Goal: Task Accomplishment & Management: Use online tool/utility

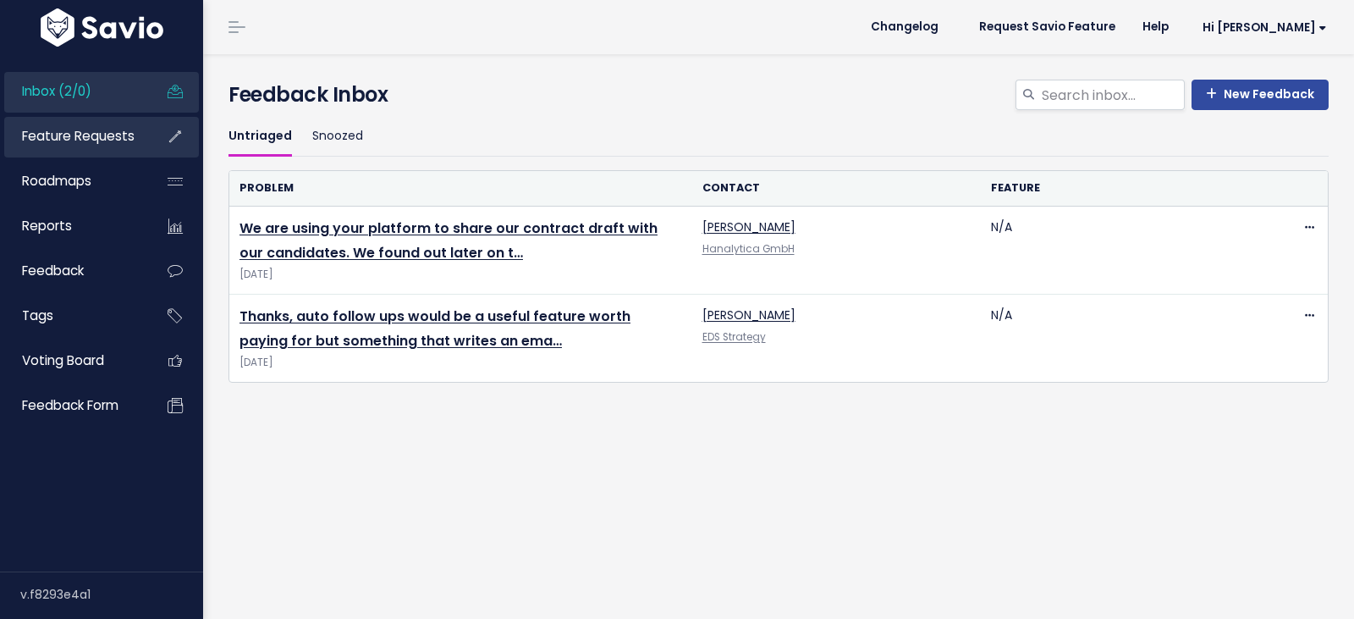
click at [52, 136] on span "Feature Requests" at bounding box center [78, 136] width 113 height 18
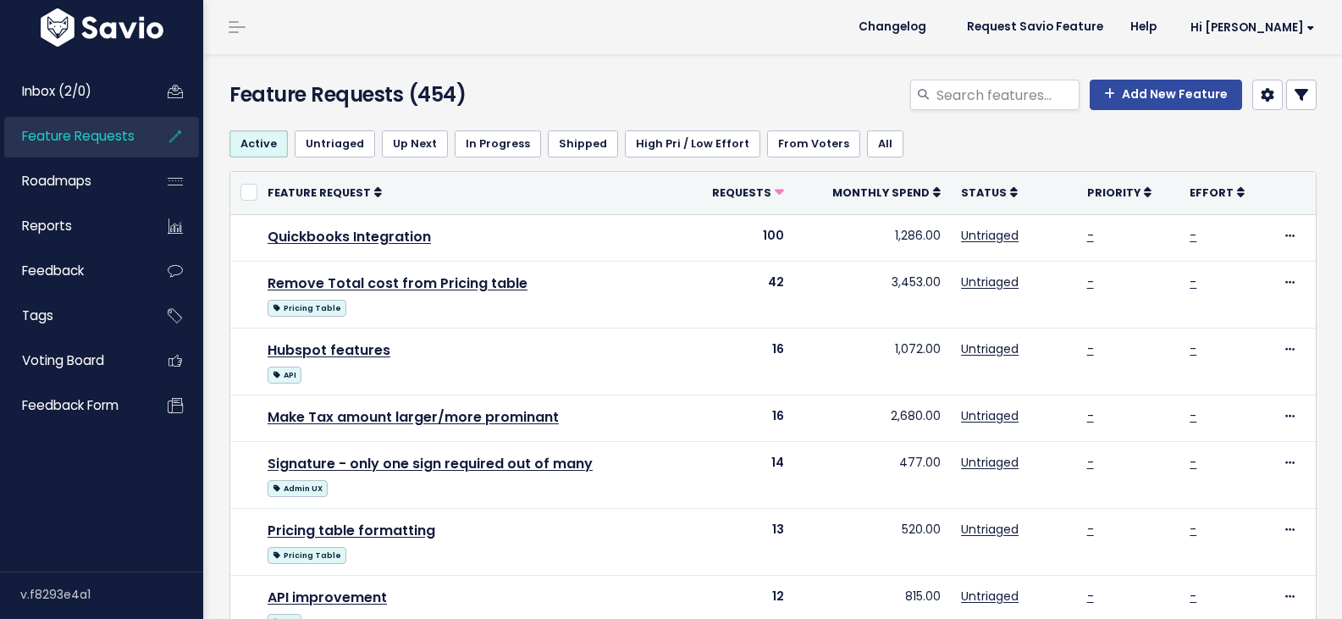
select select
click at [1297, 99] on link at bounding box center [1301, 95] width 30 height 30
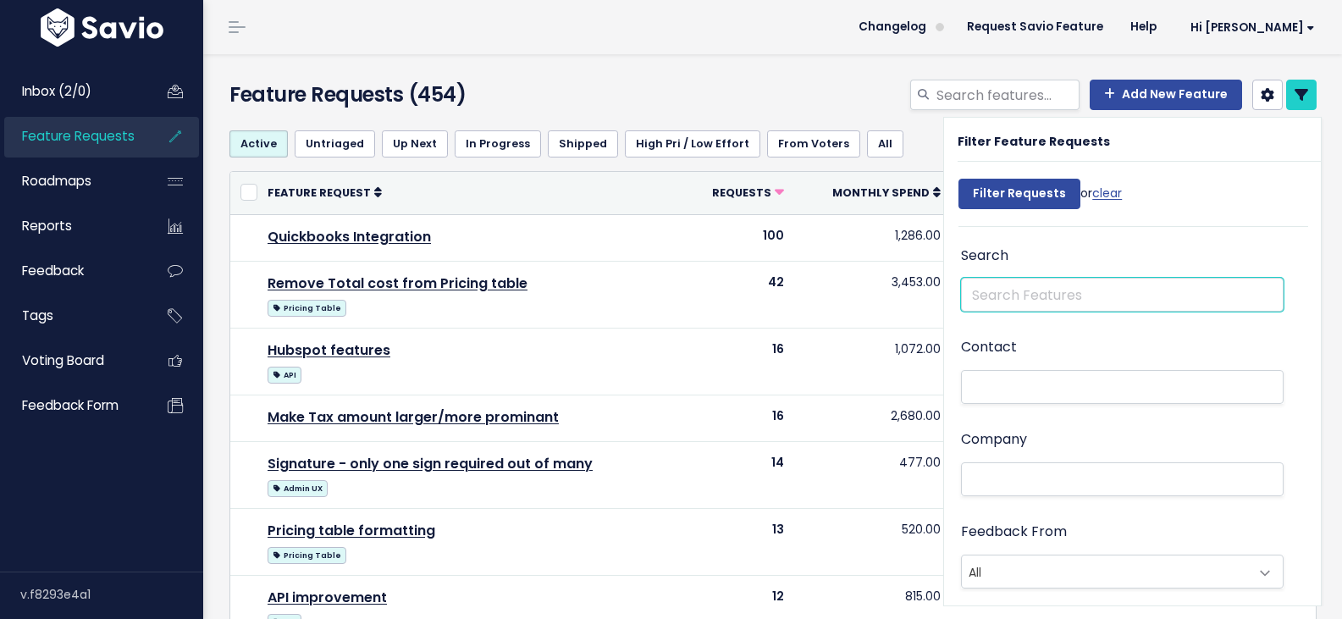
click at [1039, 295] on input "text" at bounding box center [1122, 295] width 322 height 34
type input "dkk"
click at [958, 179] on input "Filter Requests" at bounding box center [1019, 194] width 122 height 30
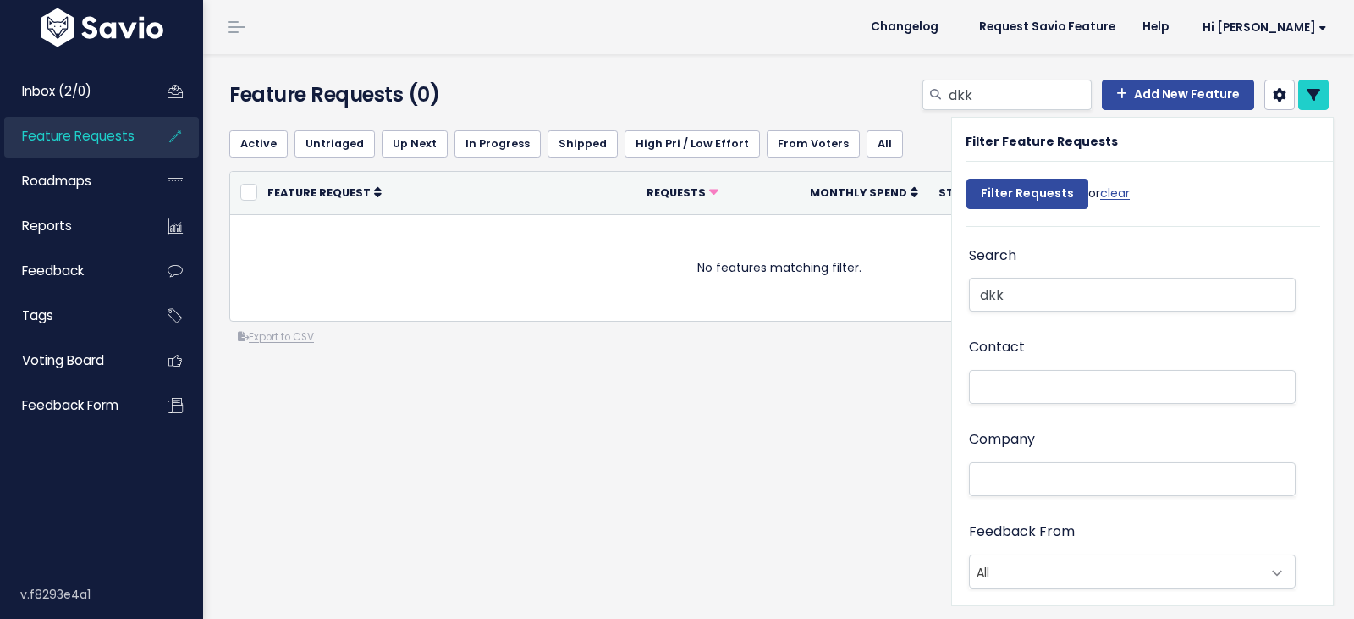
select select
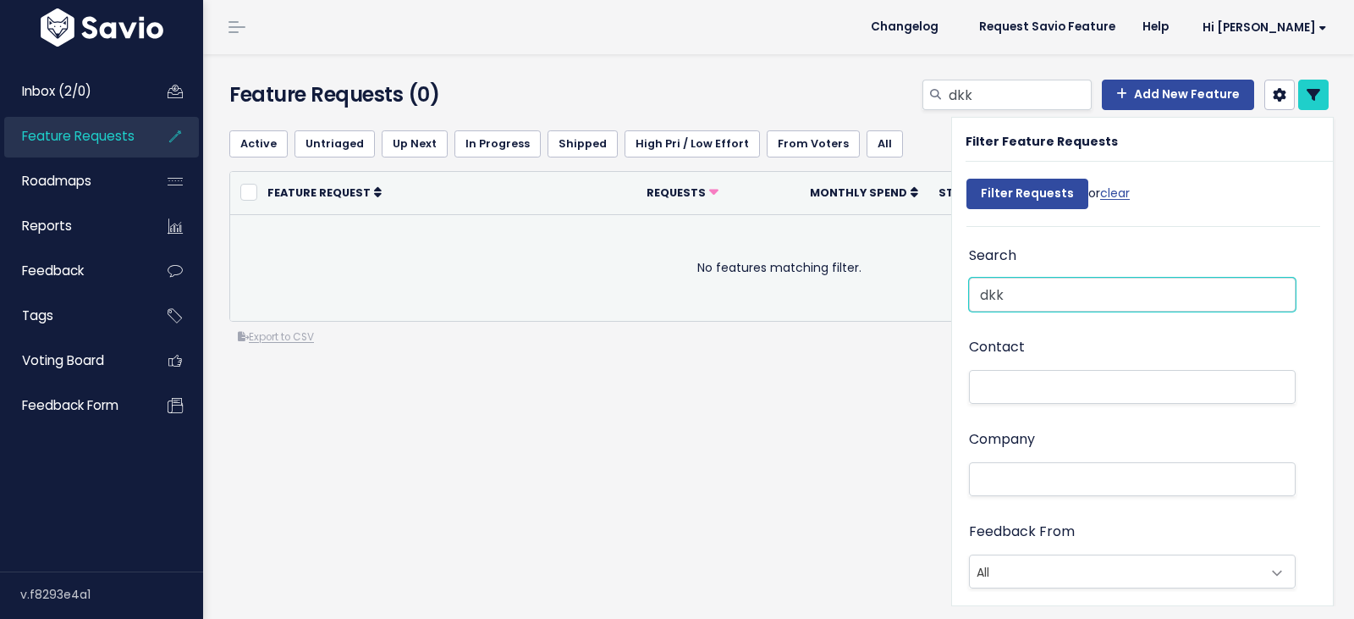
drag, startPoint x: 1039, startPoint y: 299, endPoint x: 869, endPoint y: 288, distance: 170.5
click at [869, 288] on div "Active Untriaged Up Next In Progress Shipped High Pri / Low Effort From Voters …" at bounding box center [782, 299] width 1133 height 365
type input "krone"
click at [967, 179] on input "Filter Requests" at bounding box center [1028, 194] width 122 height 30
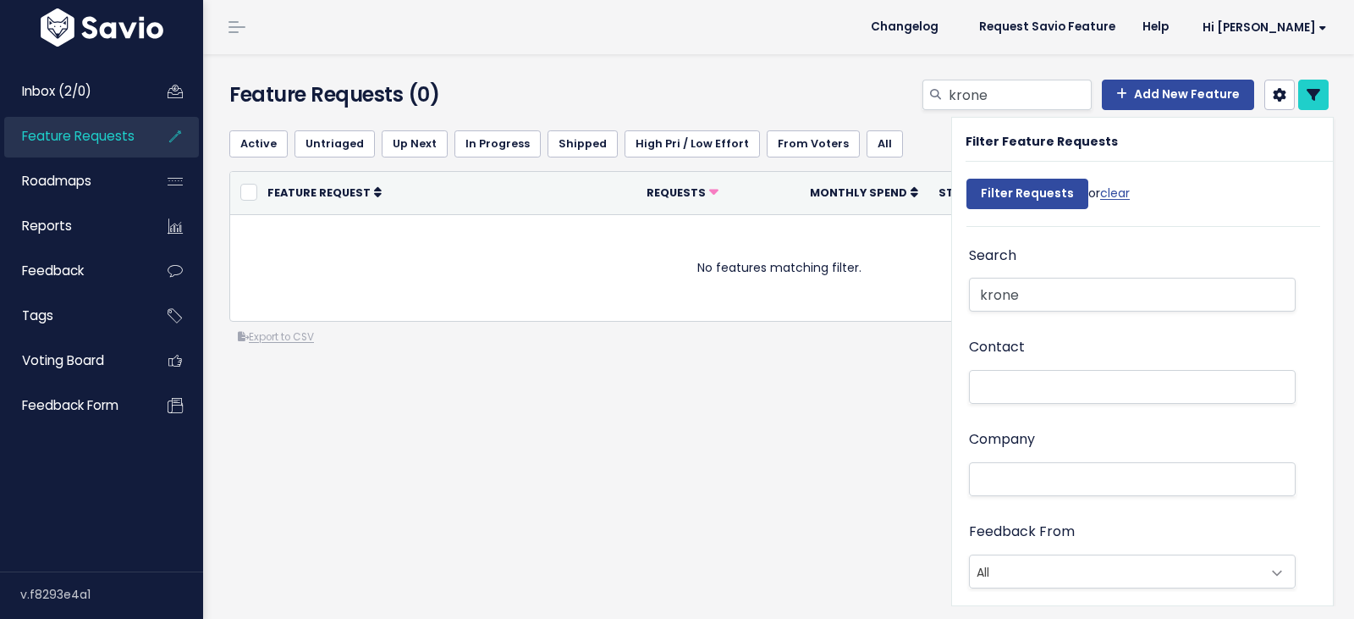
select select
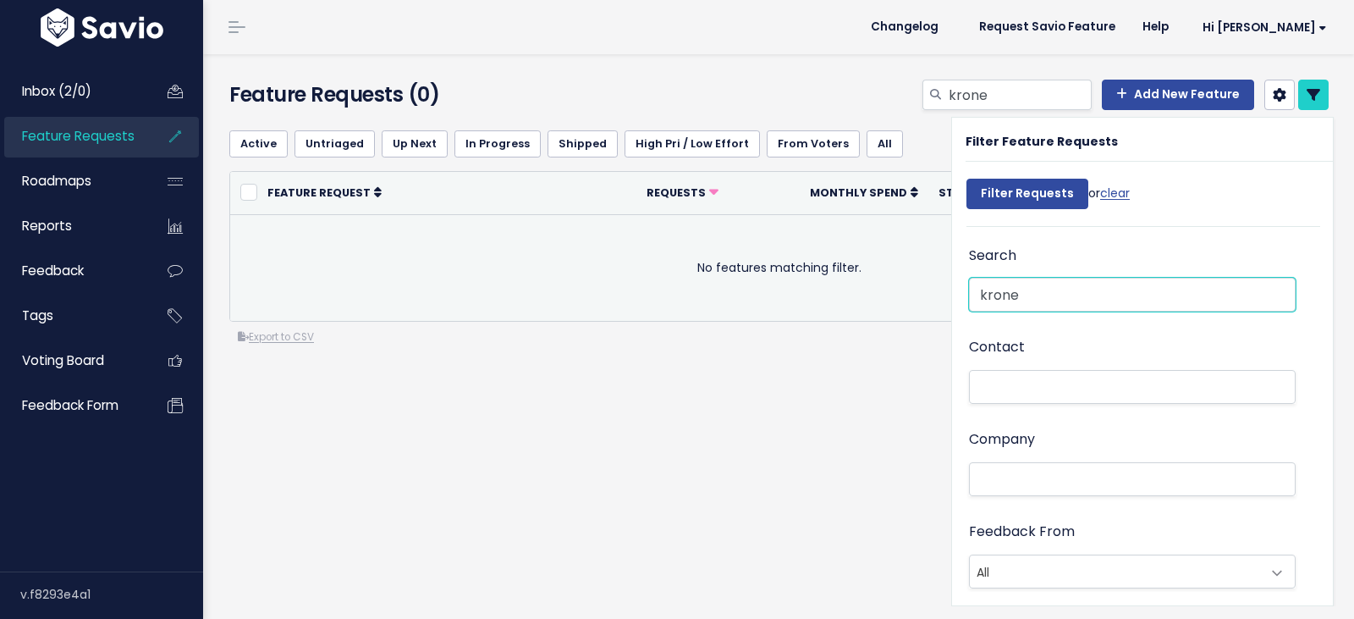
drag, startPoint x: 1021, startPoint y: 297, endPoint x: 935, endPoint y: 295, distance: 85.5
click at [935, 295] on div "Active Untriaged Up Next In Progress Shipped High Pri / Low Effort From Voters …" at bounding box center [782, 299] width 1133 height 365
type input "comma"
click at [967, 179] on input "Filter Requests" at bounding box center [1028, 194] width 122 height 30
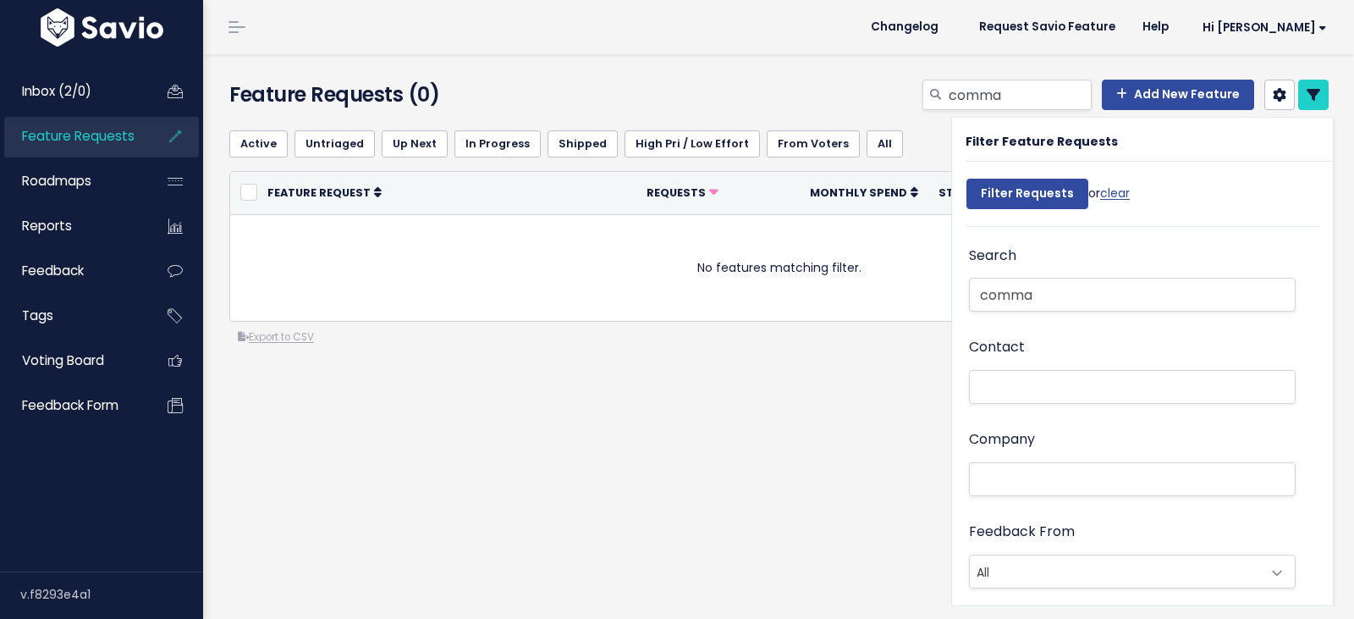
select select
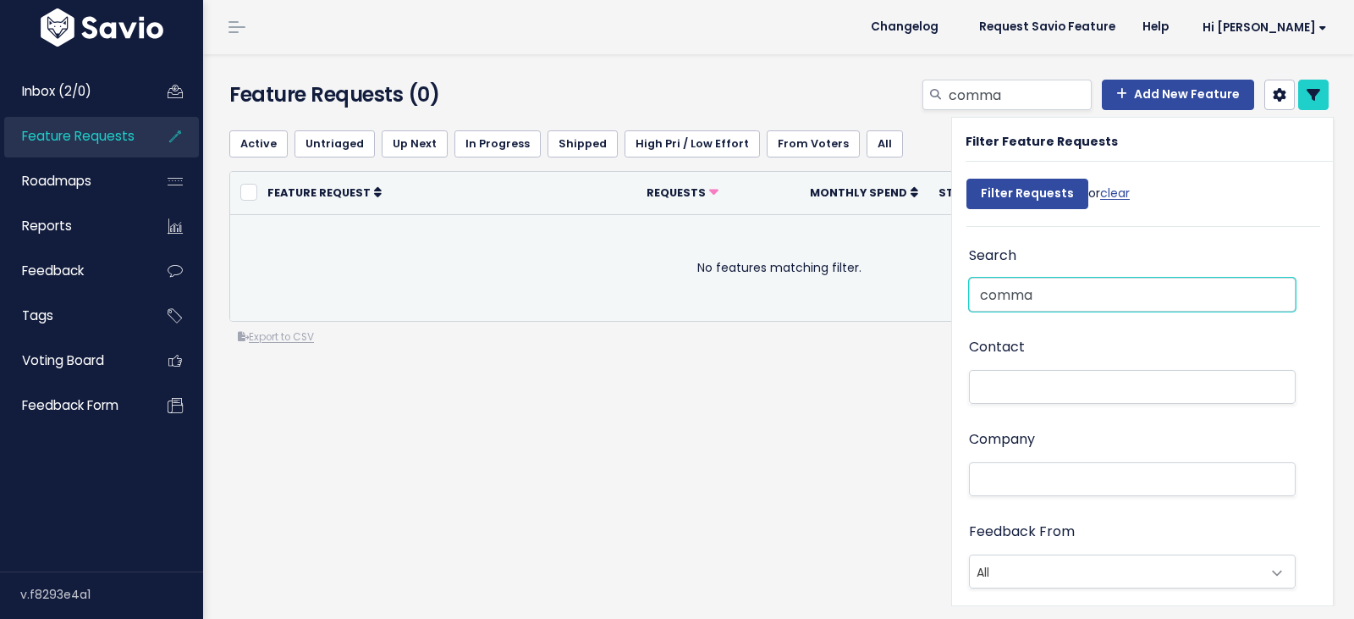
drag, startPoint x: 1043, startPoint y: 289, endPoint x: 923, endPoint y: 290, distance: 120.2
click at [923, 290] on div "Active Untriaged Up Next In Progress Shipped High Pri / Low Effort From Voters …" at bounding box center [782, 299] width 1133 height 365
type input "currency"
click at [967, 179] on input "Filter Requests" at bounding box center [1028, 194] width 122 height 30
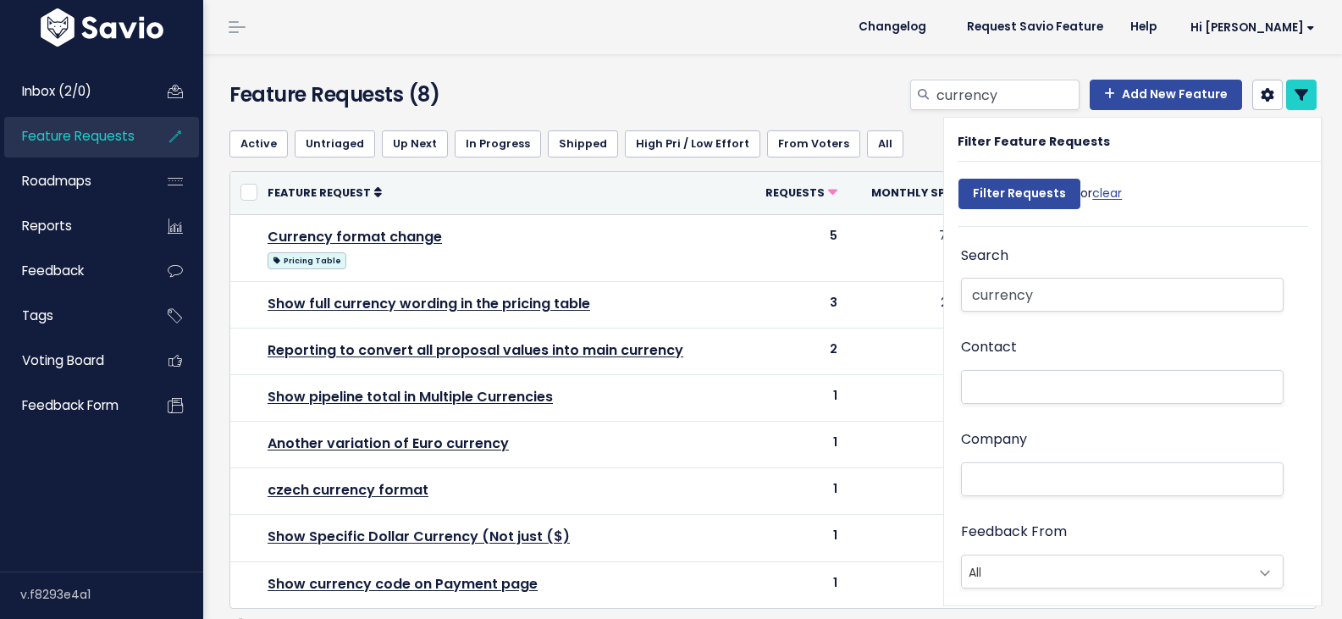
select select
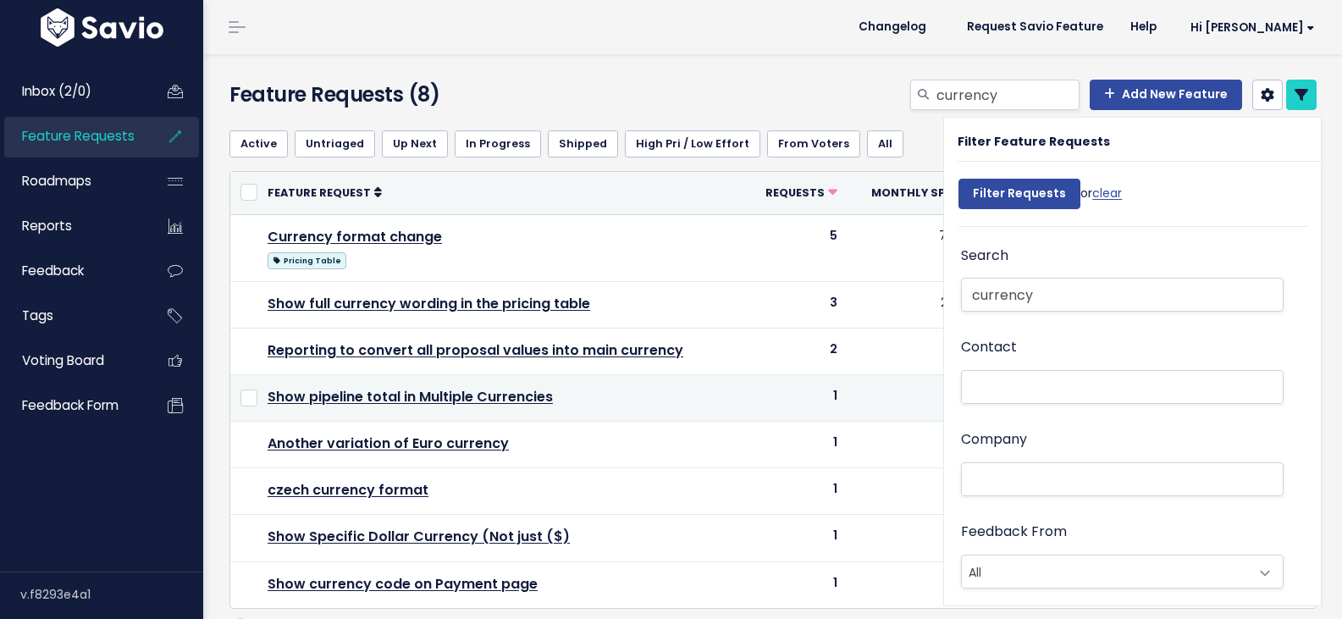
select select
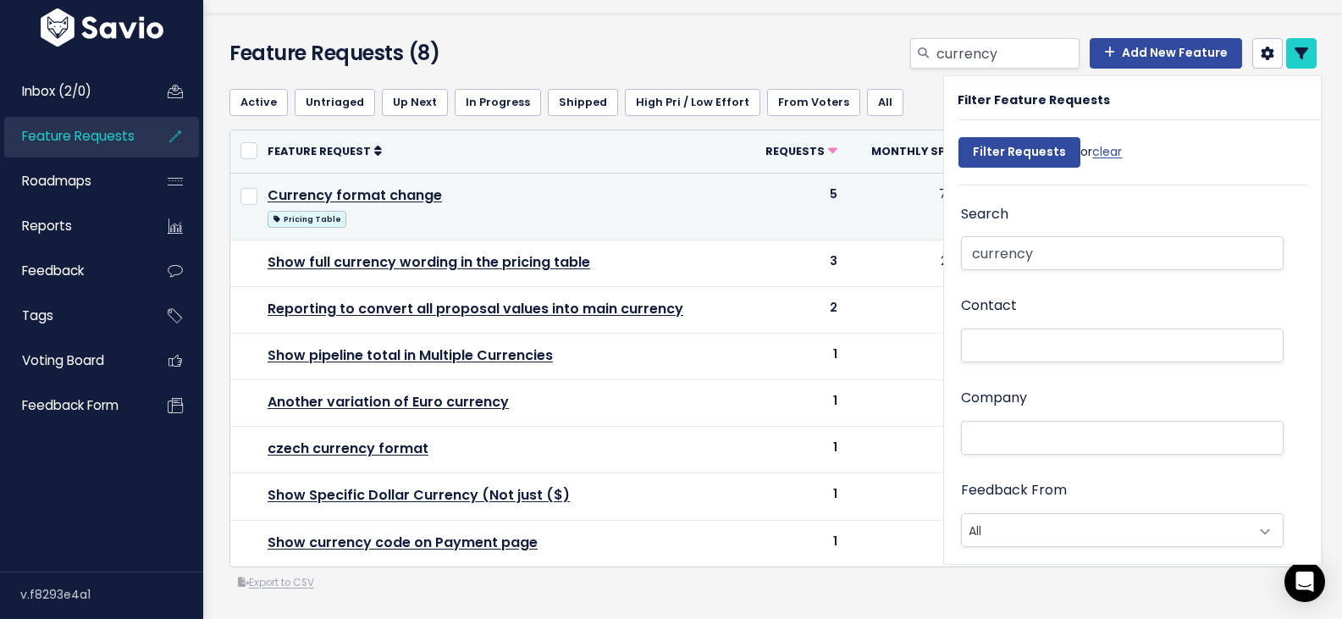
scroll to position [67, 0]
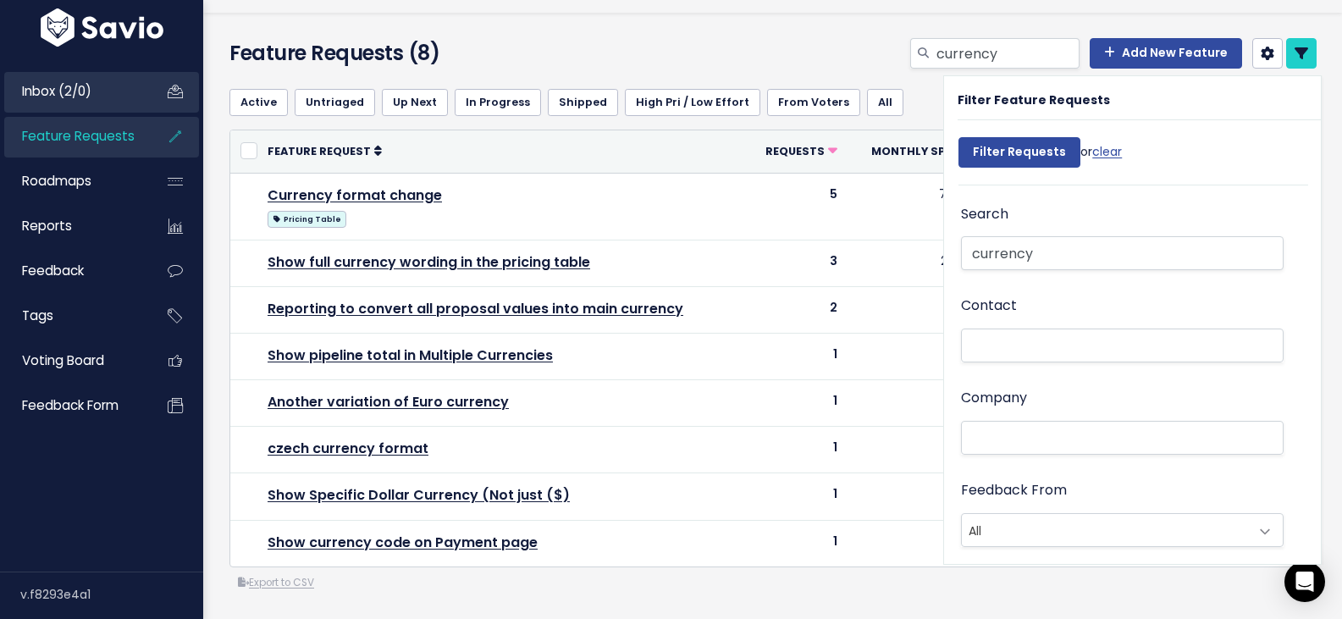
click at [87, 98] on span "Inbox (2/0)" at bounding box center [56, 91] width 69 height 18
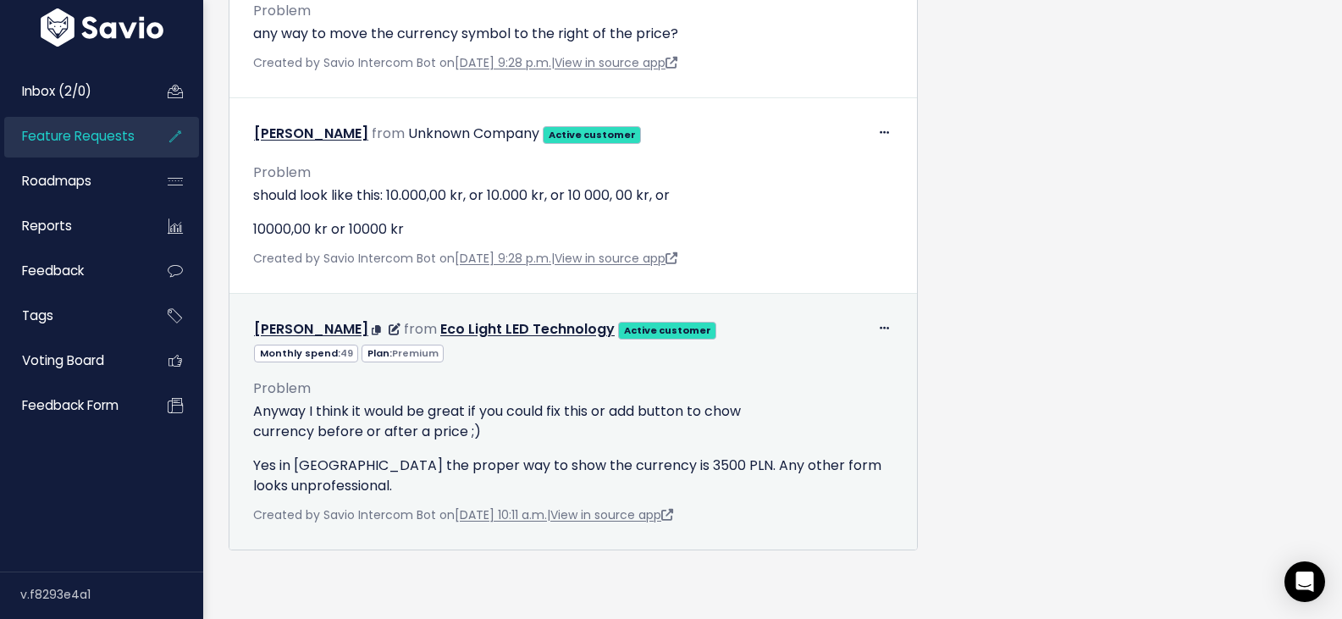
scroll to position [1462, 0]
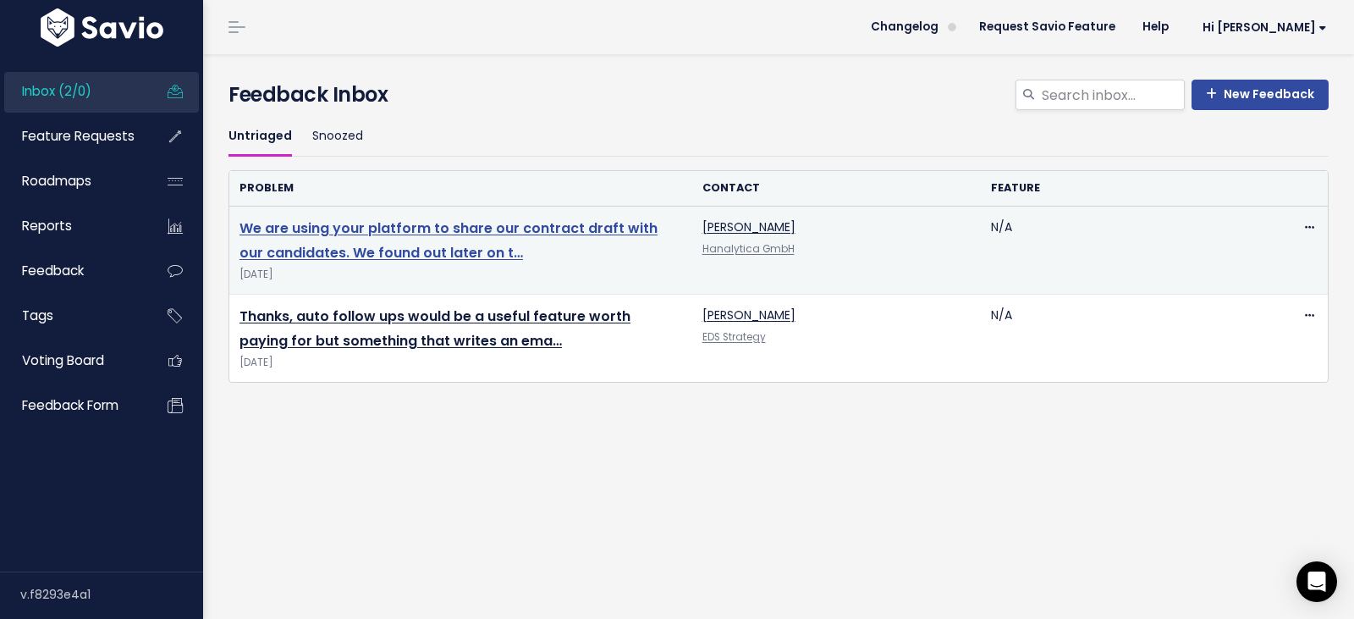
click at [348, 250] on link "We are using your platform to share our contract draft with our candidates. We …" at bounding box center [449, 240] width 418 height 44
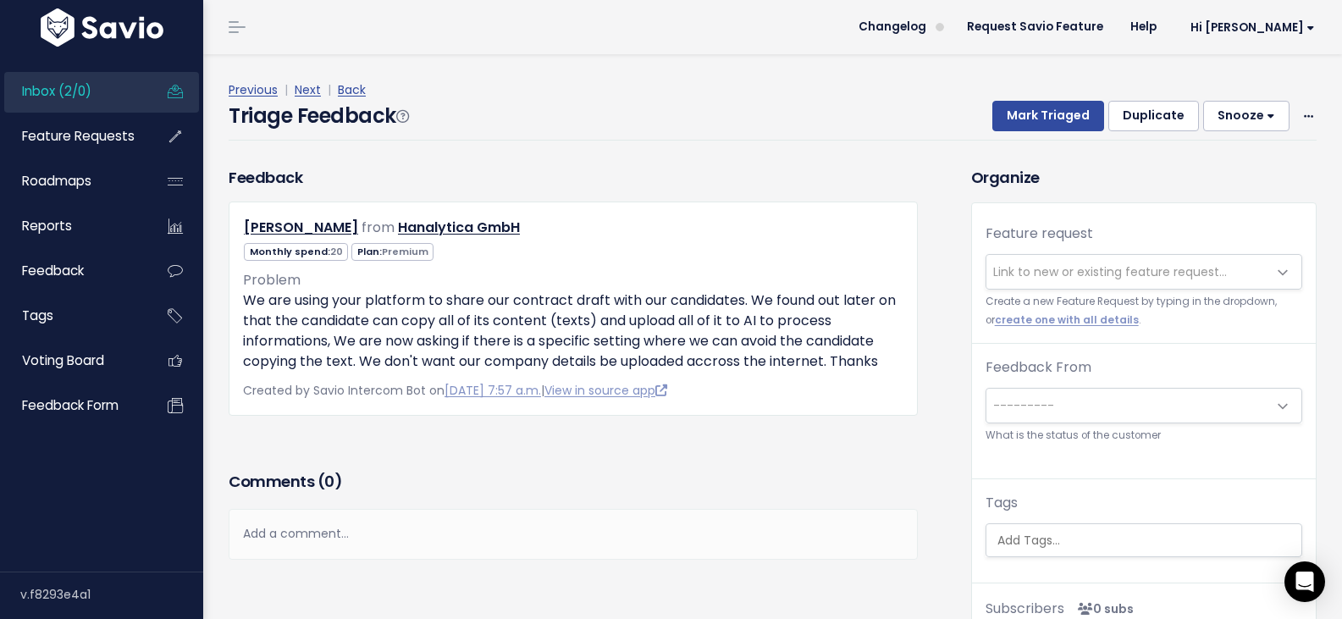
click at [1037, 273] on span "Link to new or existing feature request..." at bounding box center [1110, 271] width 234 height 17
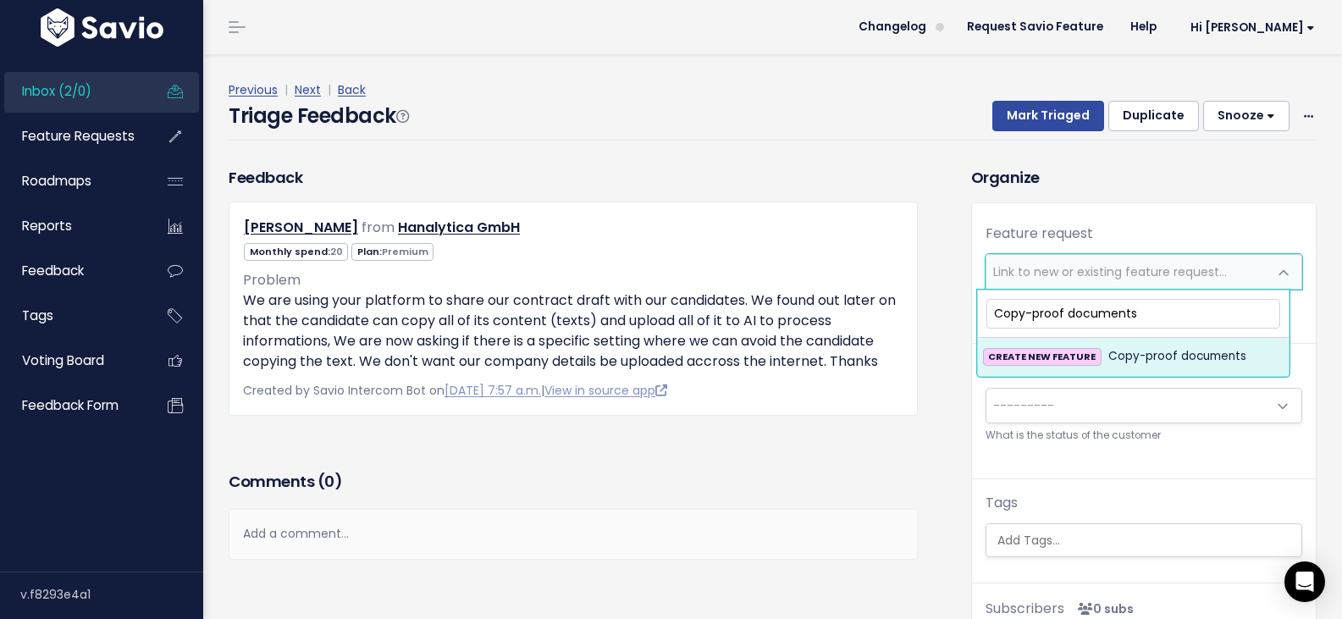
type input "Copy-proof documents"
click at [1137, 352] on span "Copy-proof documents" at bounding box center [1177, 356] width 138 height 20
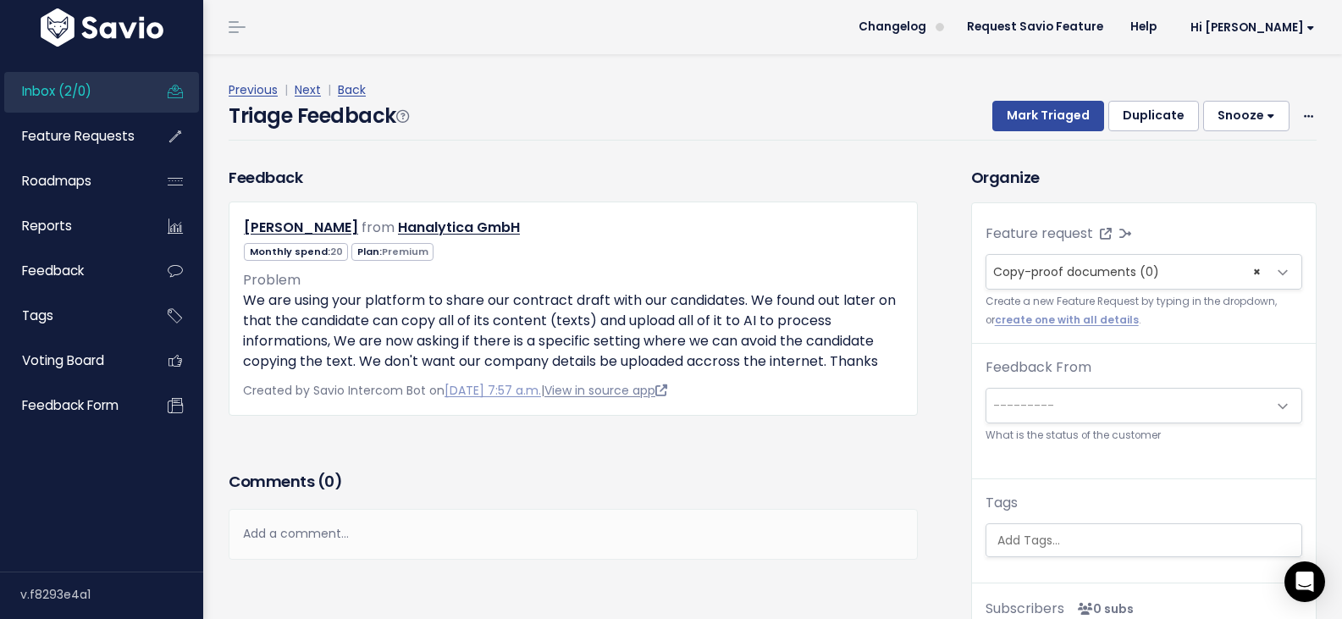
click at [664, 397] on link "View in source app" at bounding box center [605, 390] width 123 height 17
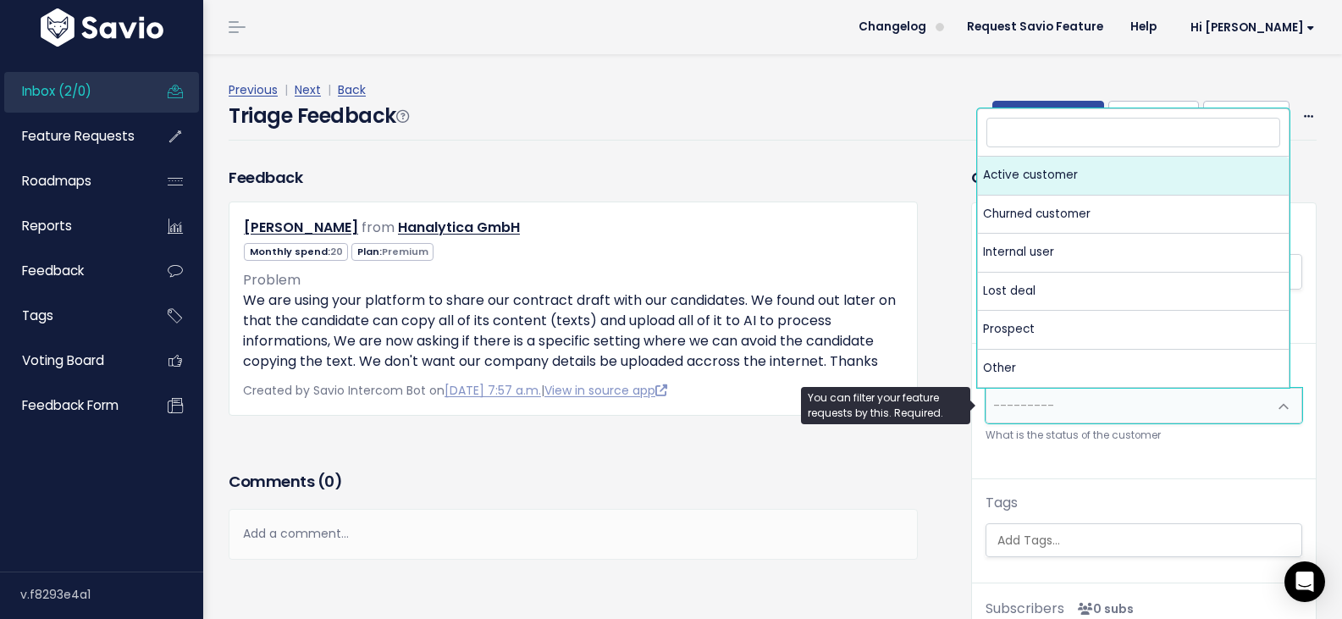
click at [1024, 400] on span "---------" at bounding box center [1023, 405] width 61 height 17
select select "ACTIVE"
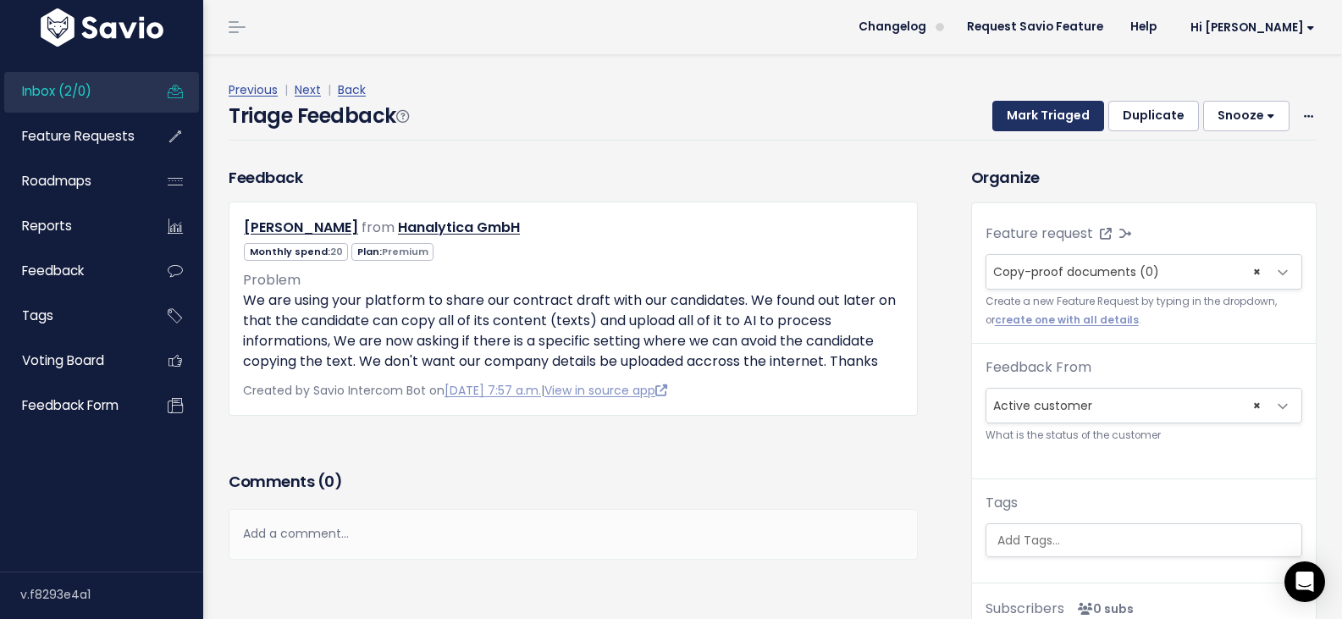
click at [1022, 118] on button "Mark Triaged" at bounding box center [1048, 116] width 112 height 30
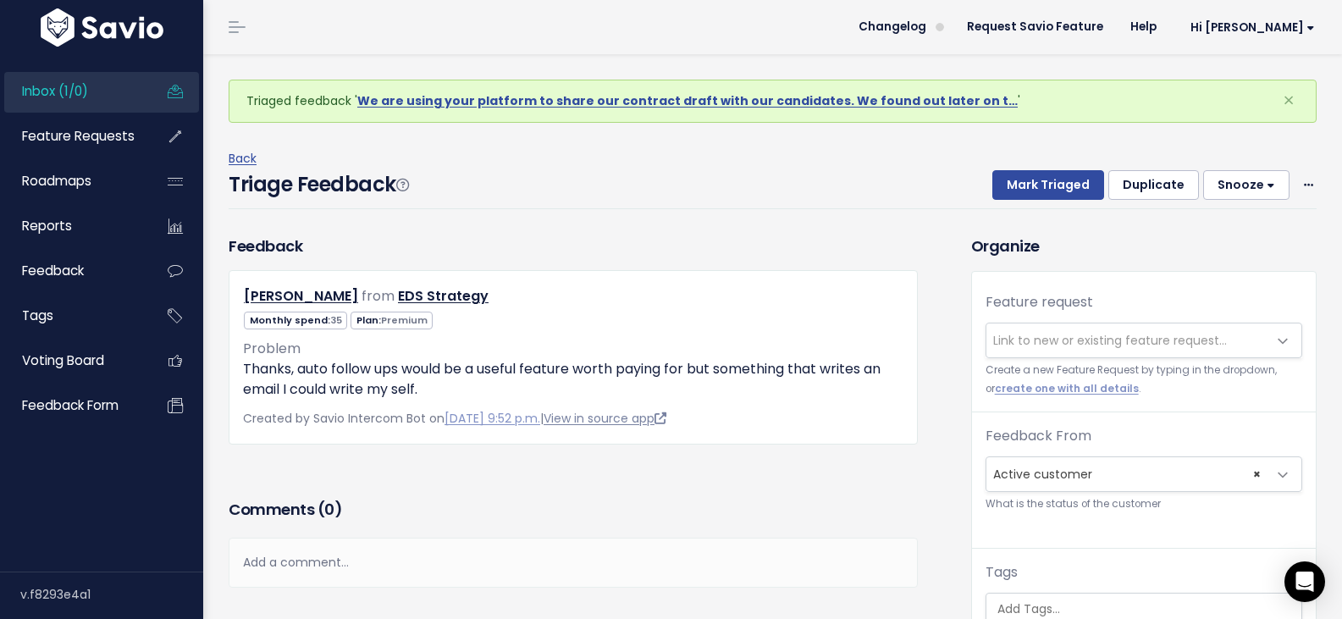
click at [632, 413] on link "View in source app" at bounding box center [604, 418] width 123 height 17
click at [1085, 337] on span "Link to new or existing feature request..." at bounding box center [1110, 340] width 234 height 17
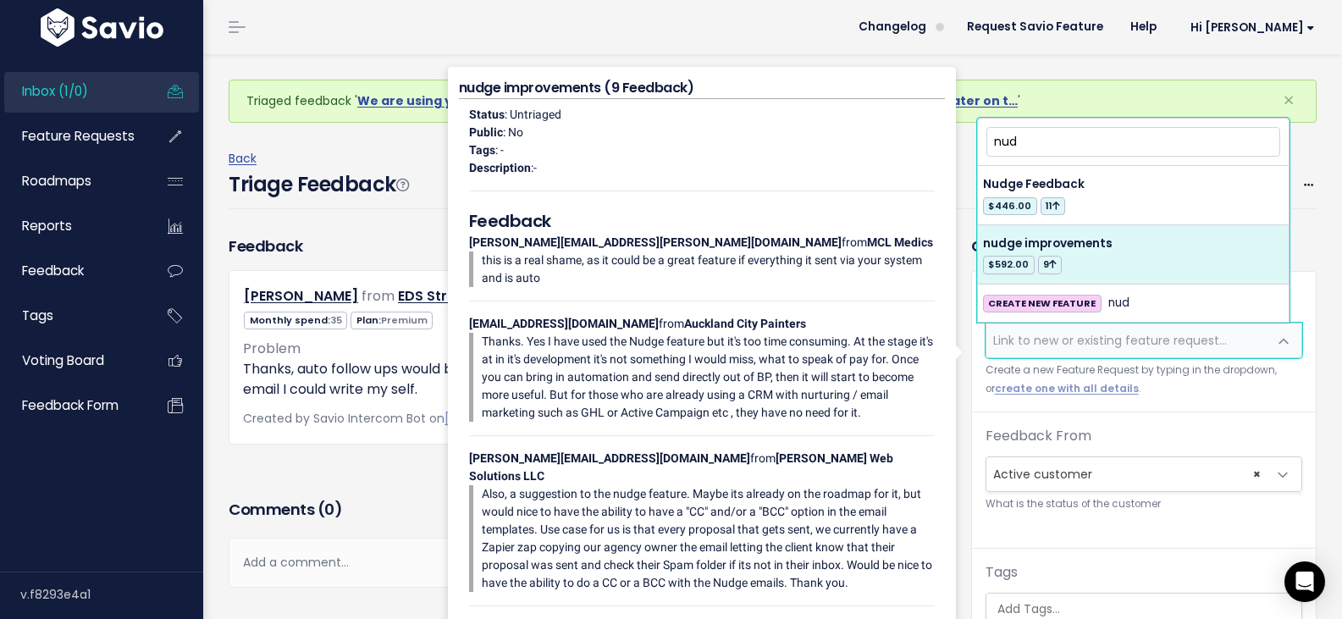
type input "nud"
select select "54401"
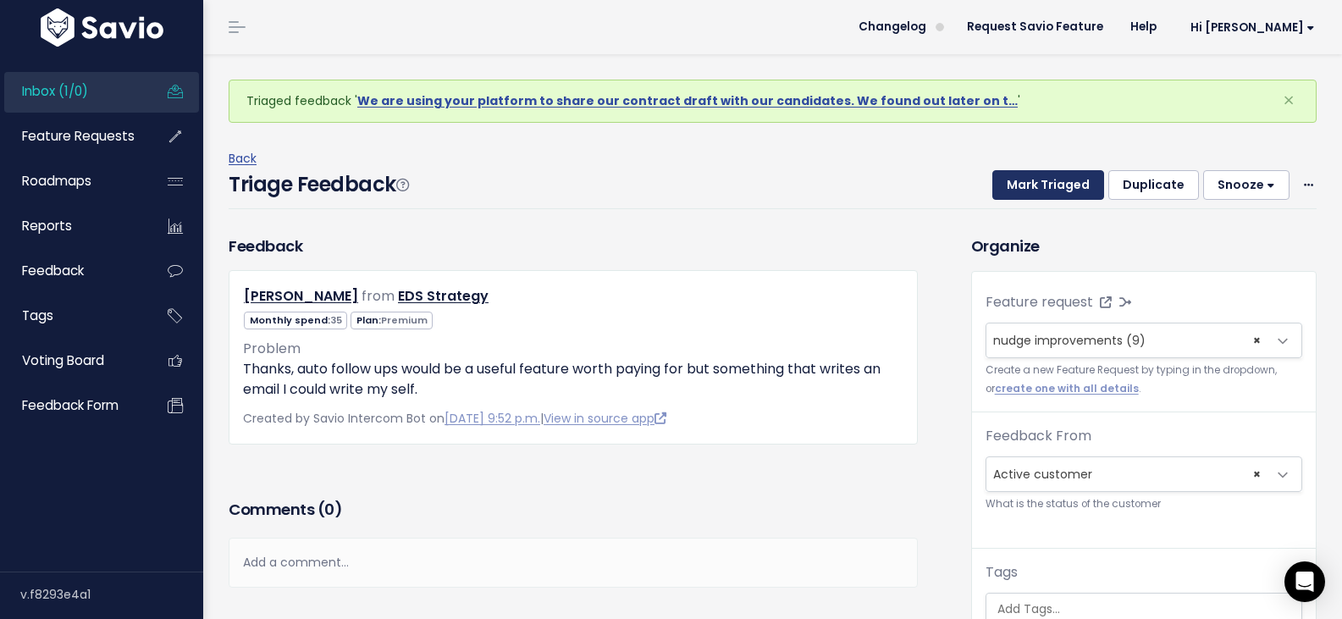
click at [1053, 187] on button "Mark Triaged" at bounding box center [1048, 185] width 112 height 30
